Goal: Information Seeking & Learning: Understand process/instructions

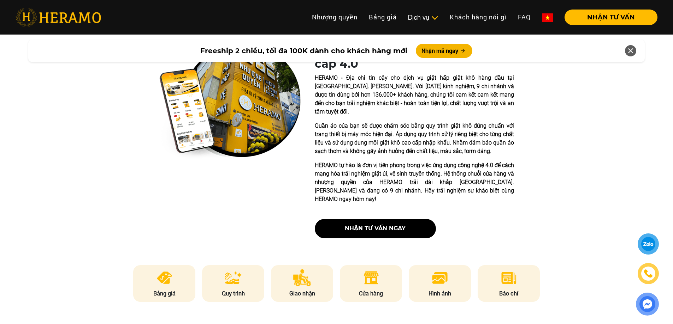
scroll to position [353, 0]
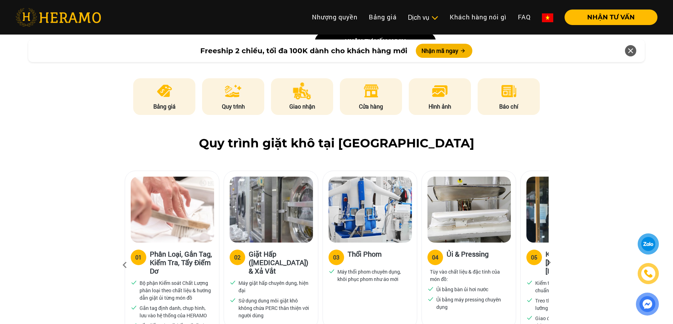
click at [532, 254] on div "05" at bounding box center [534, 258] width 6 height 8
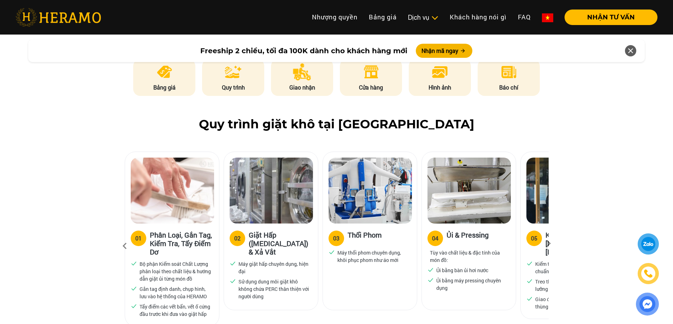
scroll to position [459, 0]
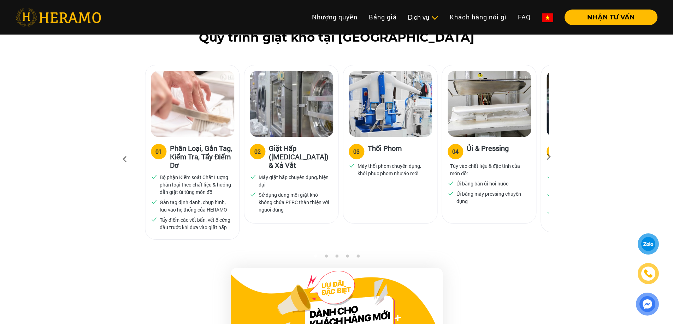
drag, startPoint x: 483, startPoint y: 154, endPoint x: 542, endPoint y: 162, distance: 59.2
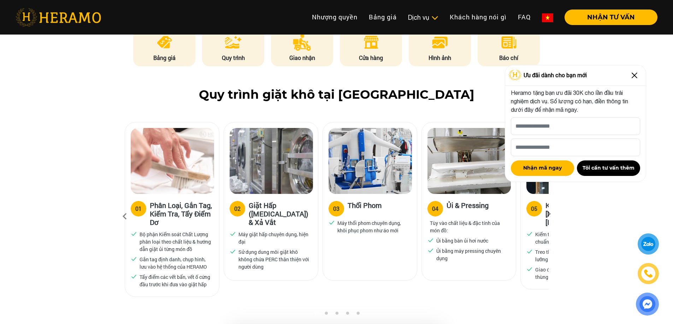
scroll to position [388, 0]
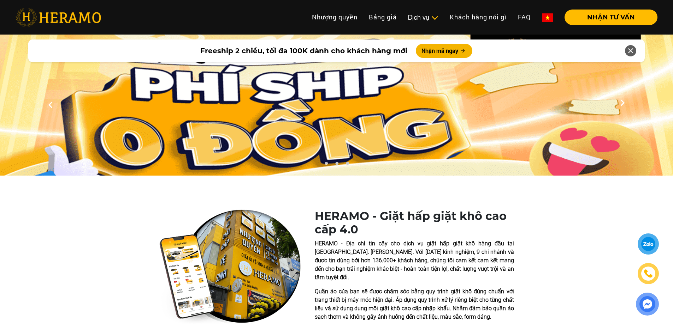
click at [646, 245] on div at bounding box center [648, 244] width 17 height 16
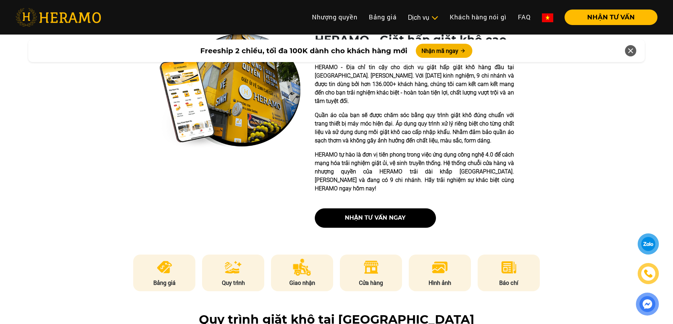
scroll to position [35, 0]
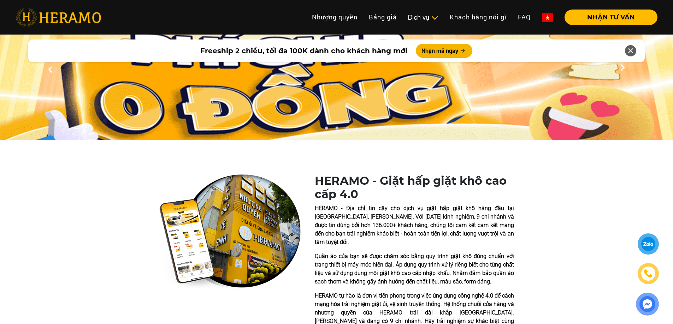
click at [261, 221] on img at bounding box center [229, 232] width 141 height 116
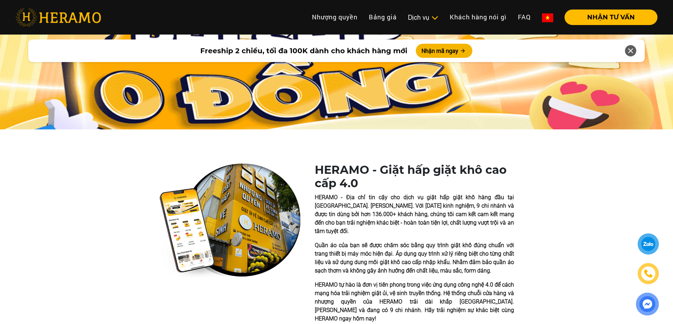
scroll to position [71, 0]
